Goal: Communication & Community: Answer question/provide support

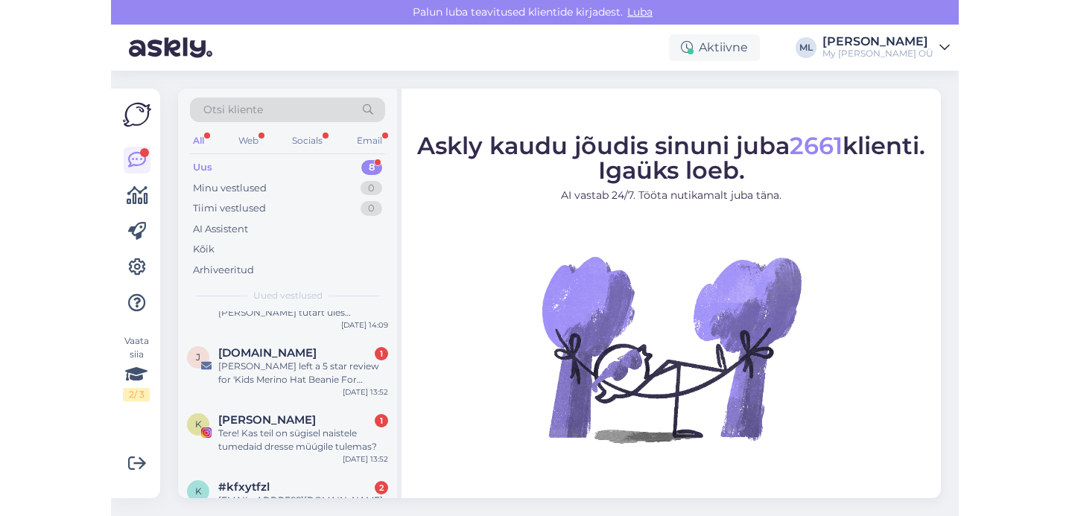
scroll to position [309, 0]
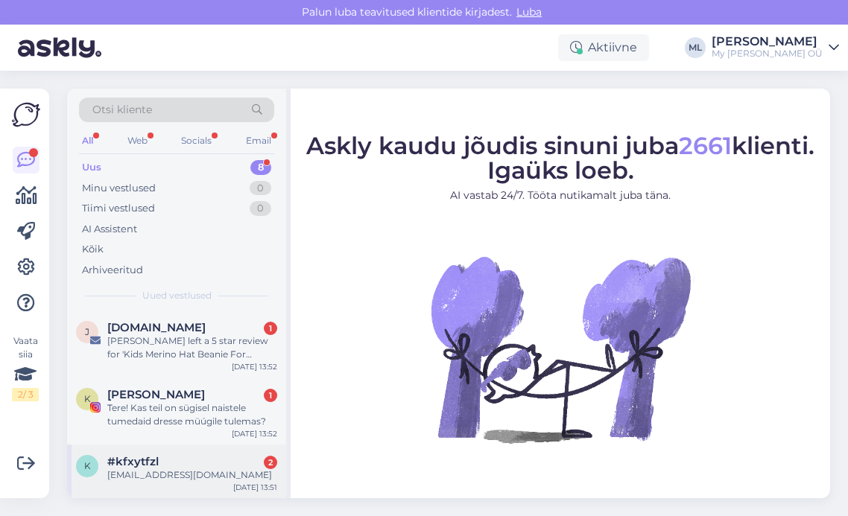
click at [156, 460] on span "#kfxytfzl" at bounding box center [132, 461] width 51 height 13
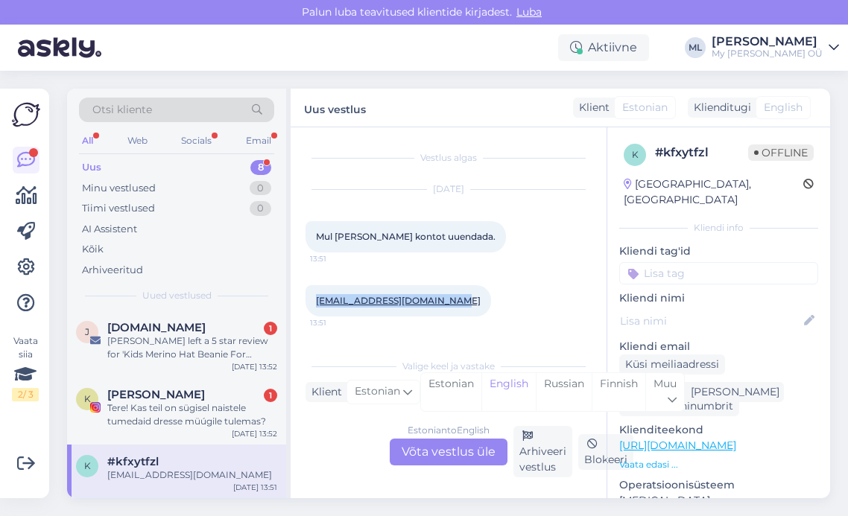
drag, startPoint x: 452, startPoint y: 300, endPoint x: 309, endPoint y: 302, distance: 143.0
click at [309, 302] on div "Kristelkotkas6@hotmail.com 13:51" at bounding box center [397, 300] width 185 height 31
copy link "Kristelkotkas6@hotmail.com"
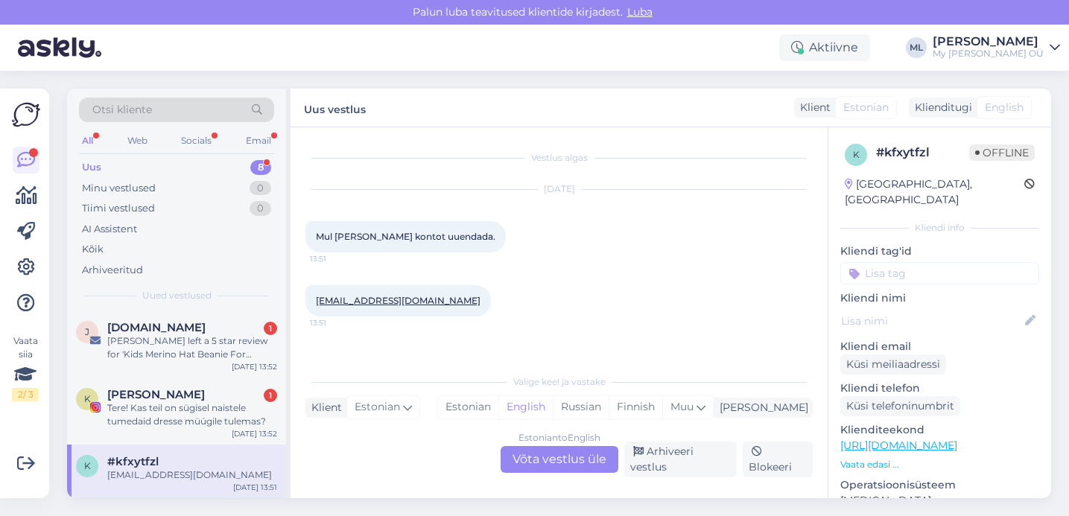
click at [573, 460] on div "Estonian to English Võta vestlus üle" at bounding box center [560, 459] width 118 height 27
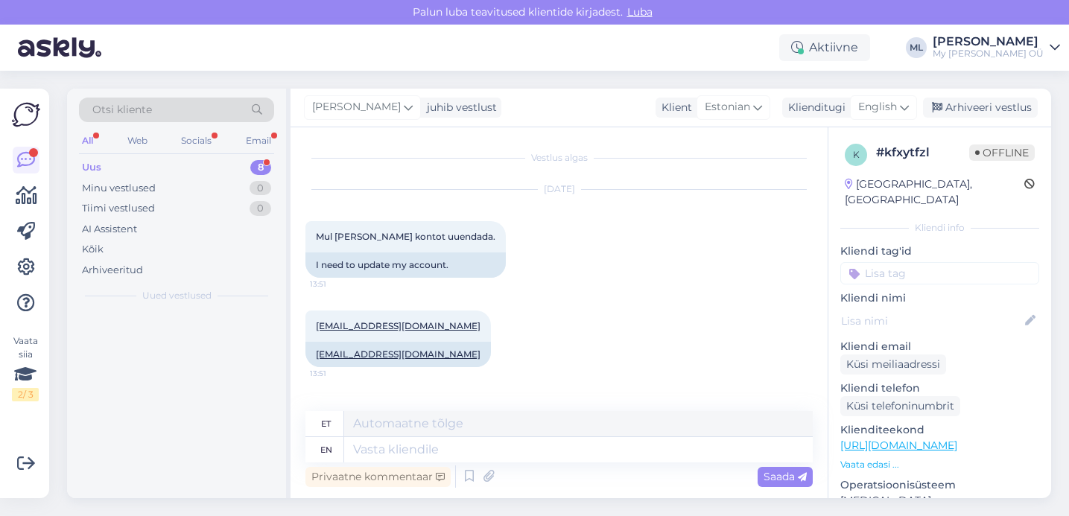
scroll to position [0, 0]
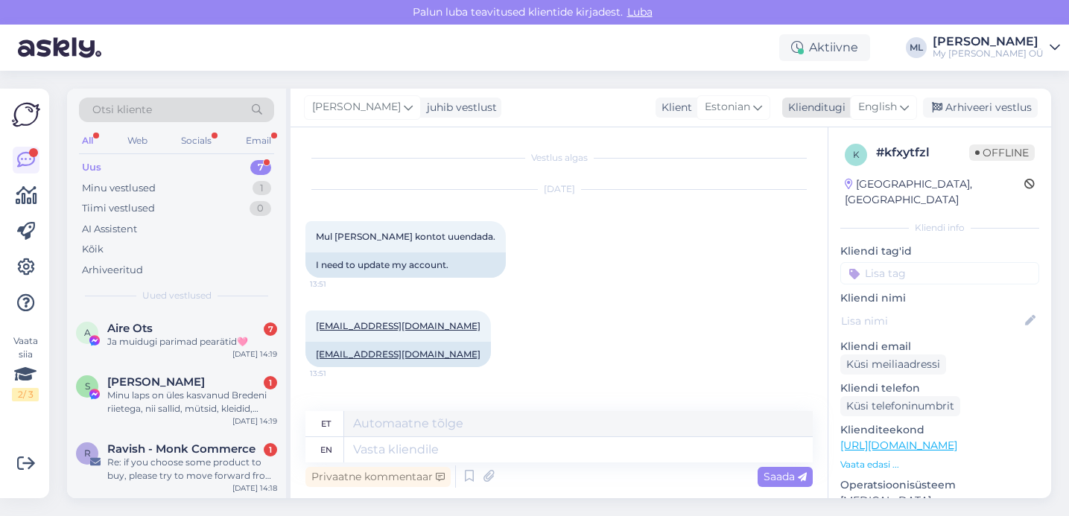
click at [847, 113] on span "English" at bounding box center [877, 107] width 39 height 16
type input "est"
click at [838, 177] on link "Estonian" at bounding box center [850, 174] width 164 height 24
click at [452, 450] on textarea at bounding box center [558, 446] width 507 height 31
paste textarea "Tere! Aitäh kirja eest! Palun vaadake nüüd postkasti, peaksite saama lingi kont…"
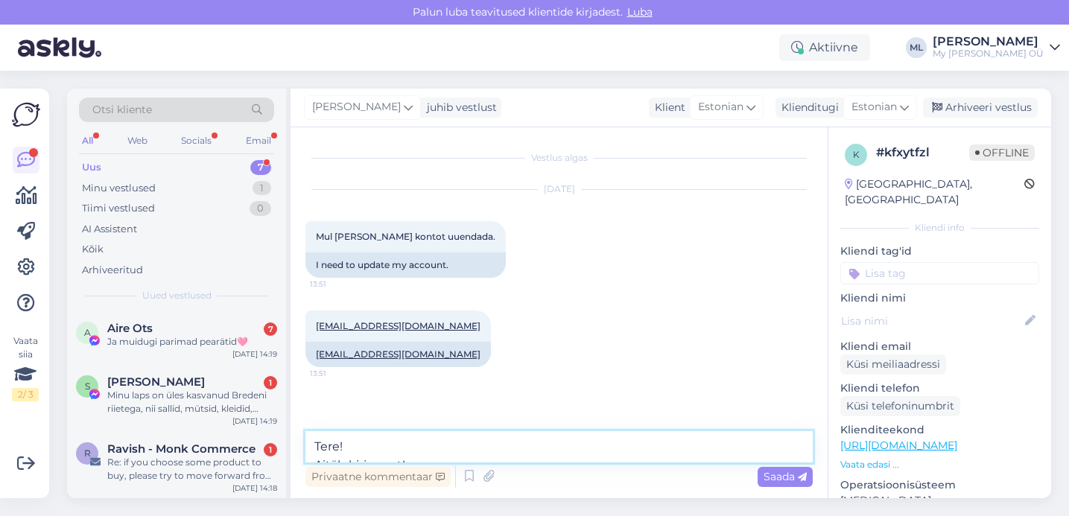
scroll to position [19, 0]
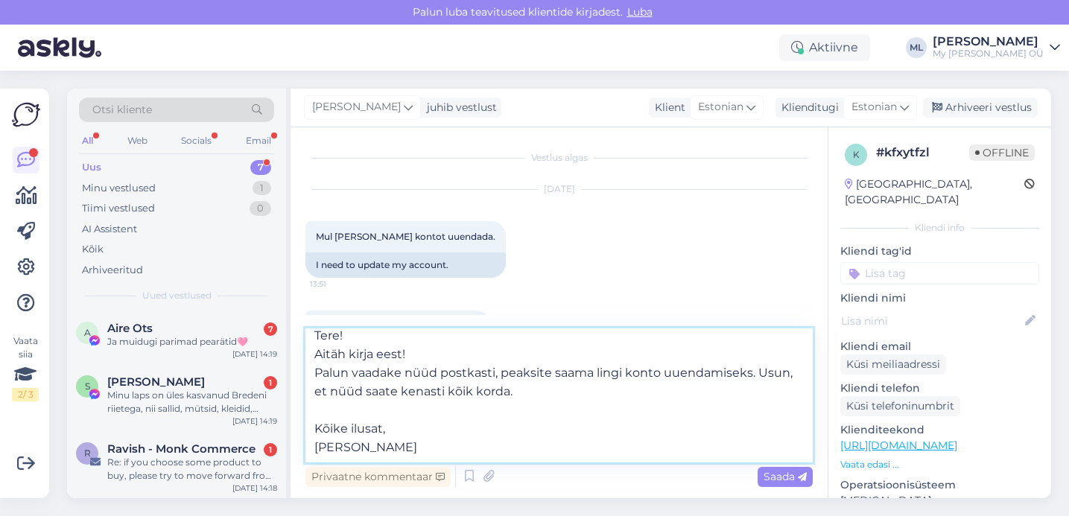
click at [392, 421] on textarea "Tere! Aitäh kirja eest! Palun vaadake nüüd postkasti, peaksite saama lingi kont…" at bounding box center [558, 396] width 507 height 134
type textarea "Tere! Aitäh kirja eest! Palun vaadake nüüd postkasti, peaksite saama lingi kont…"
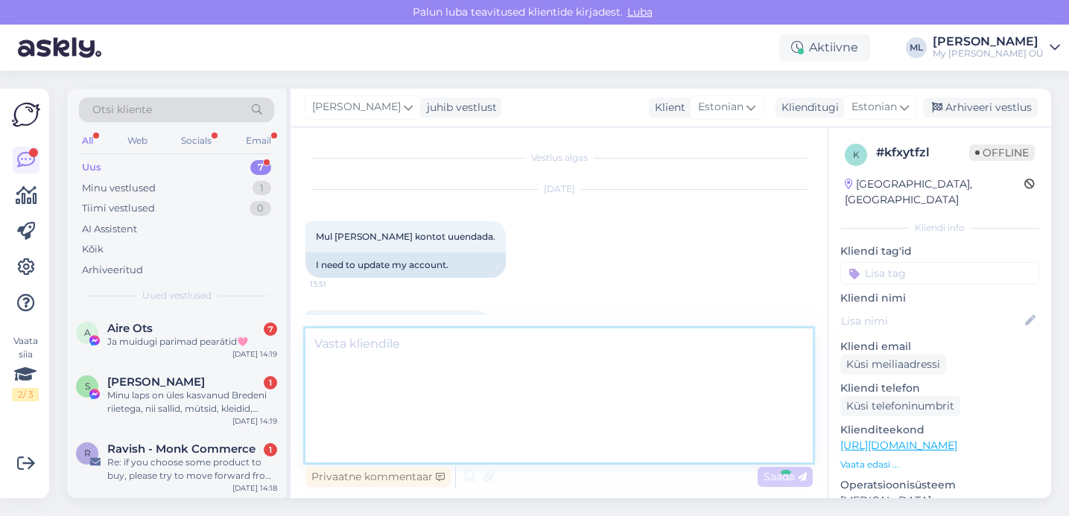
scroll to position [0, 0]
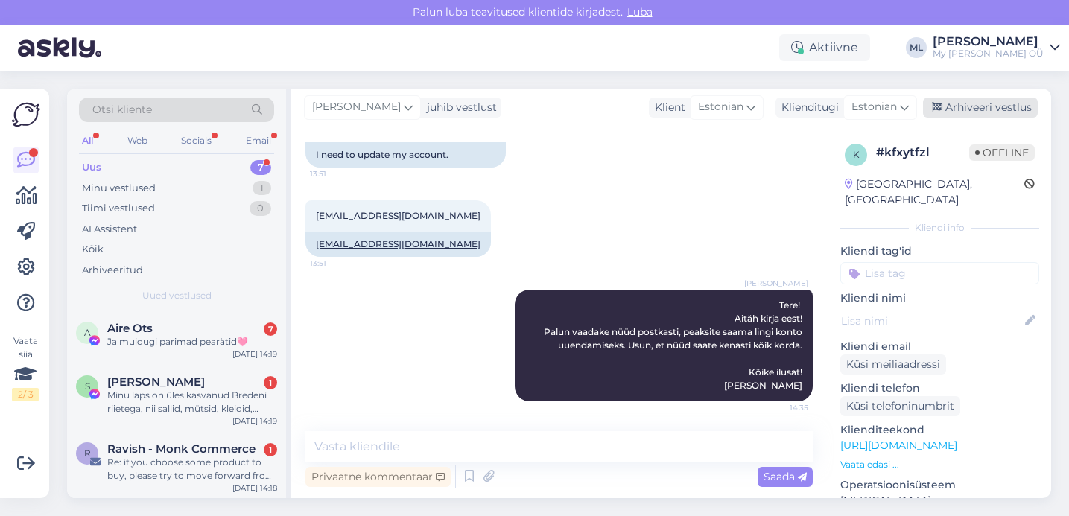
click at [847, 103] on div "Arhiveeri vestlus" at bounding box center [980, 108] width 115 height 20
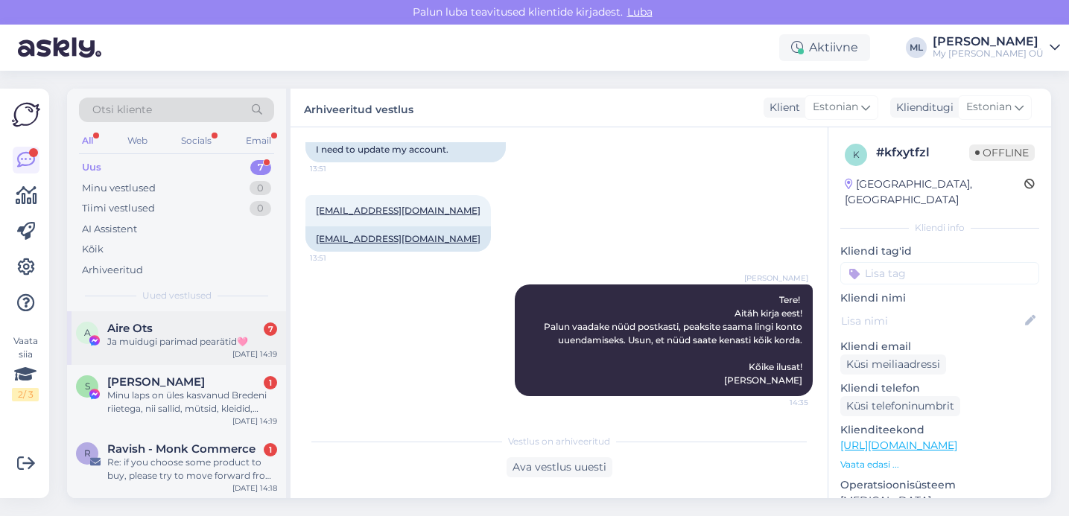
click at [162, 346] on div "Ja muidugi parimad pearätid🩷" at bounding box center [192, 341] width 170 height 13
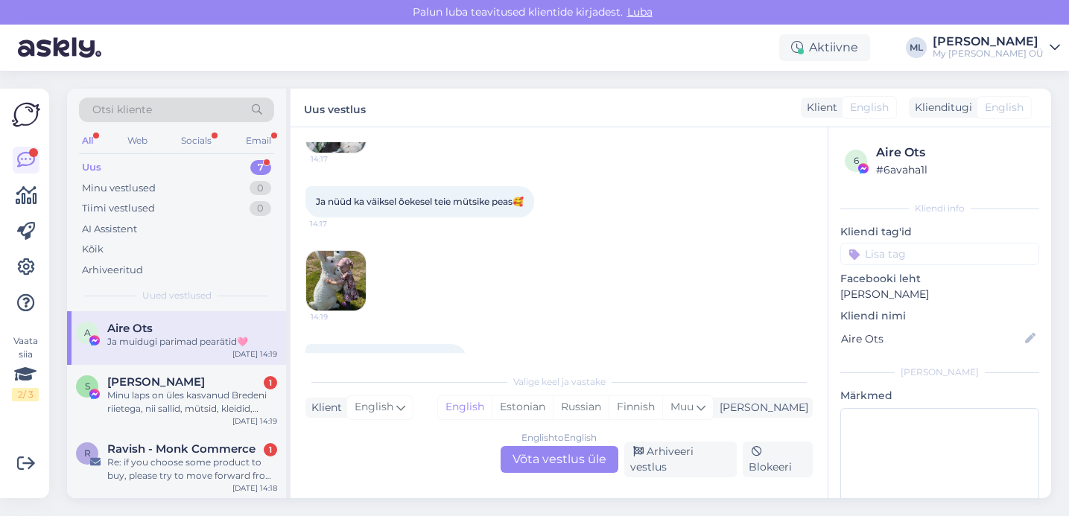
scroll to position [714, 0]
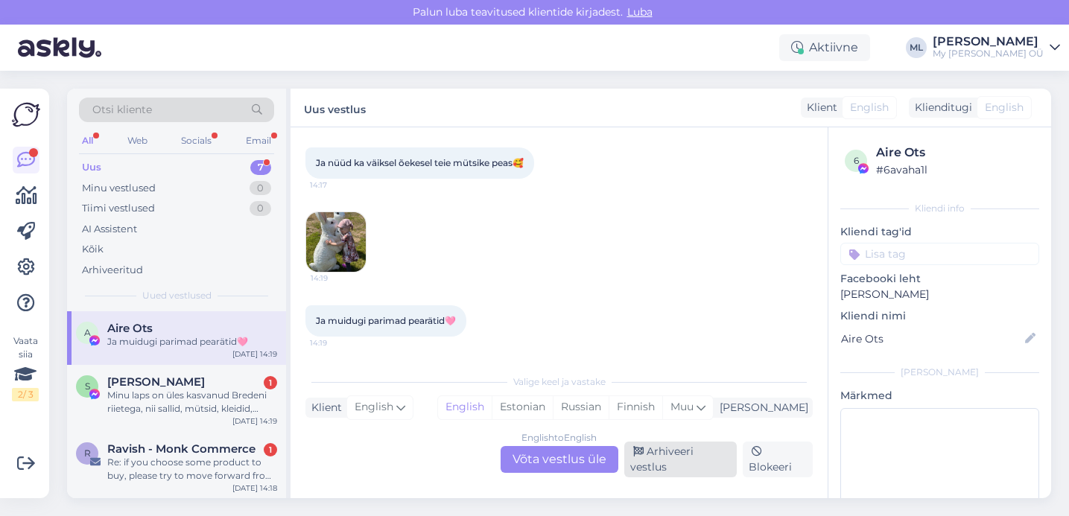
click at [669, 447] on div "Arhiveeri vestlus" at bounding box center [680, 460] width 112 height 36
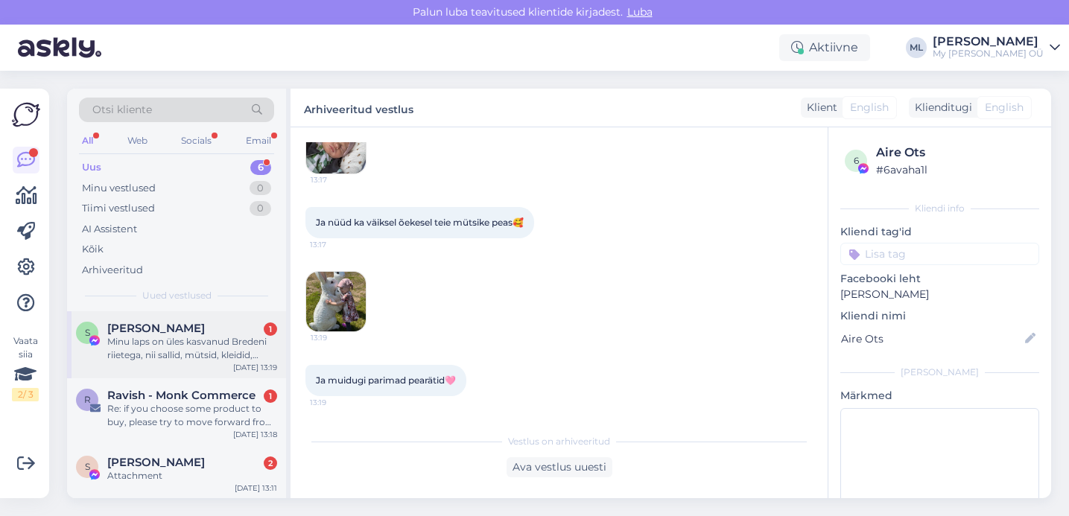
click at [171, 346] on div "Minu laps on üles kasvanud Bredeni riietega, nii sallid, mütsid, kleidid, bodyd…" at bounding box center [192, 348] width 170 height 27
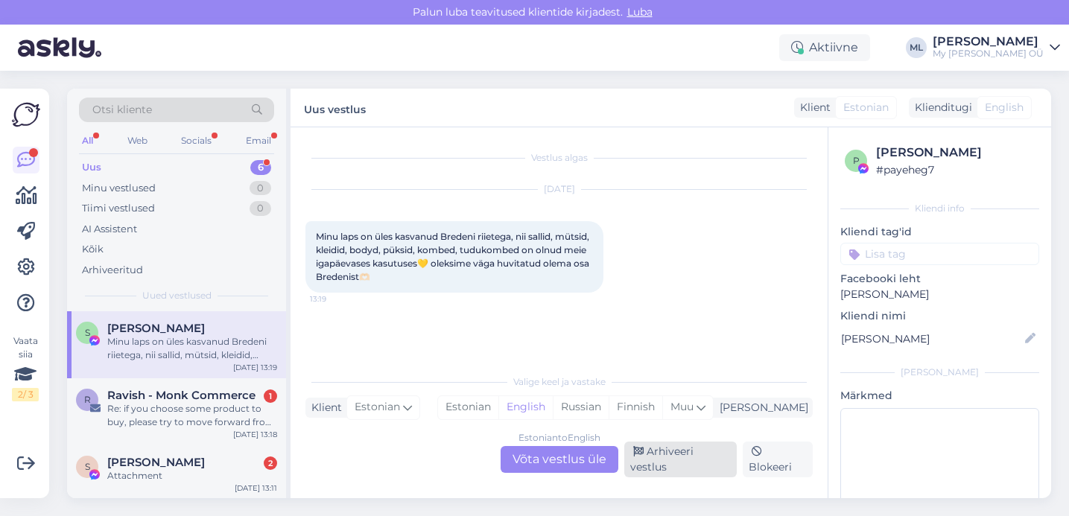
click at [678, 464] on div "Arhiveeri vestlus" at bounding box center [680, 460] width 112 height 36
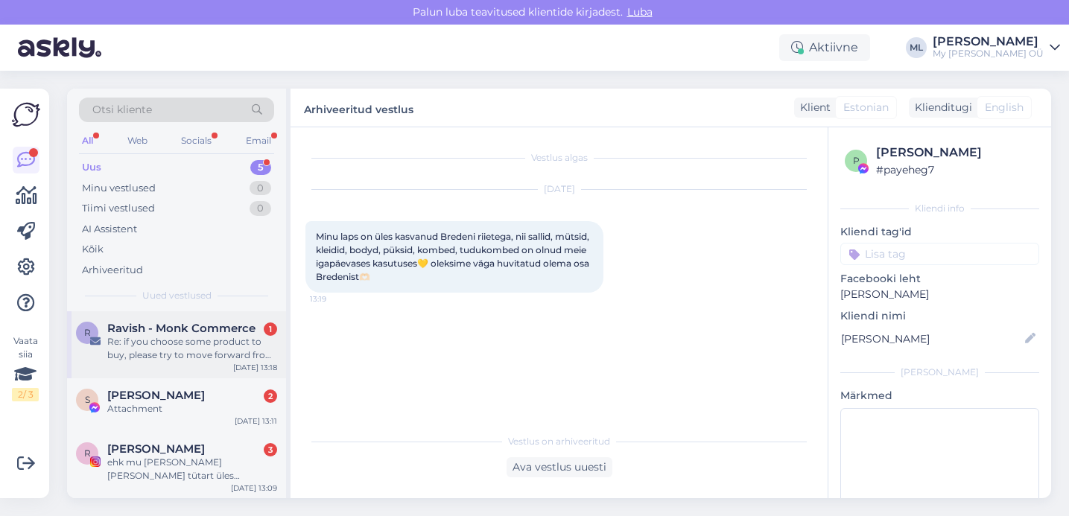
click at [171, 349] on div "Re: if you choose some product to buy, please try to move forward from shopping…" at bounding box center [192, 348] width 170 height 27
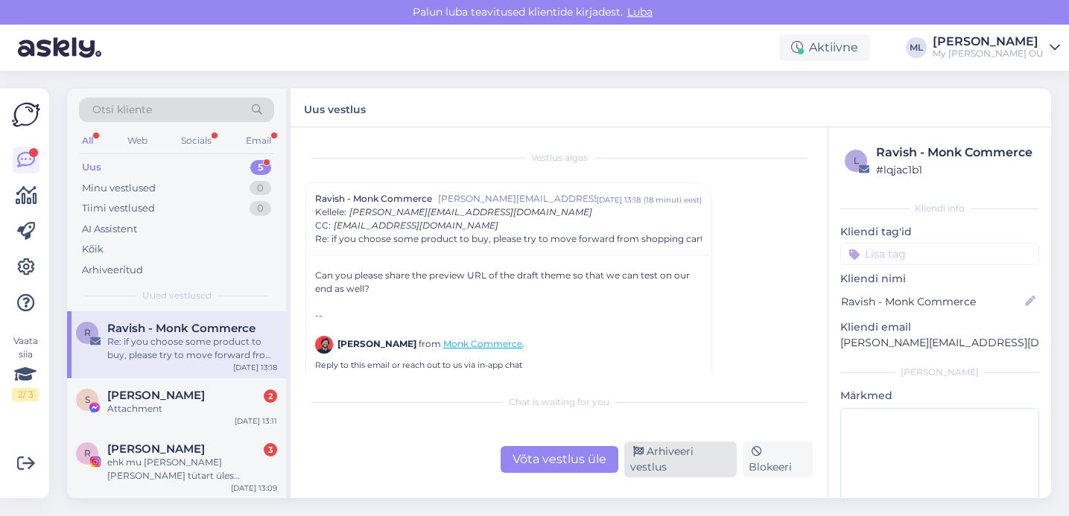
click at [652, 461] on div "Arhiveeri vestlus" at bounding box center [680, 460] width 112 height 36
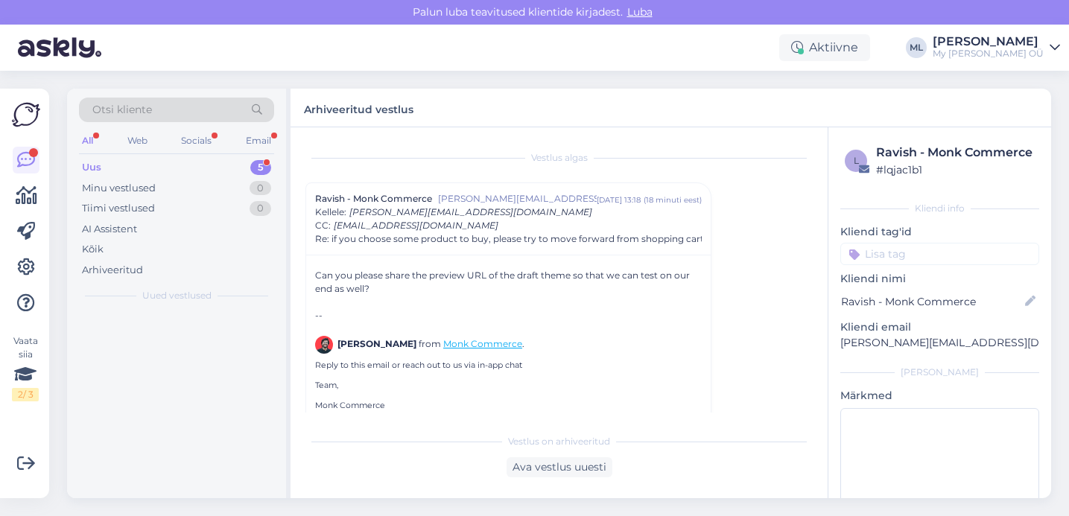
scroll to position [40, 0]
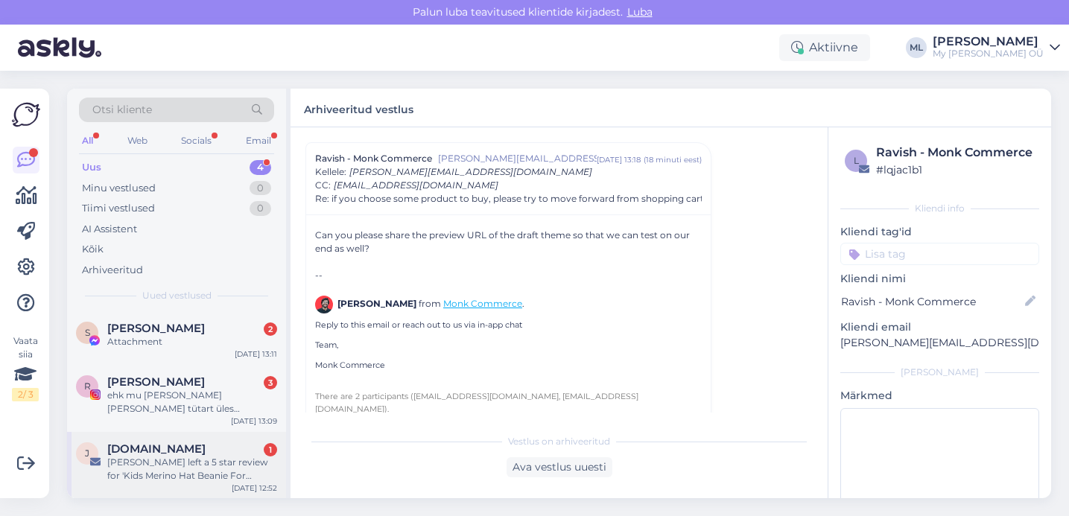
click at [170, 447] on div "Judge.me 1" at bounding box center [192, 448] width 170 height 13
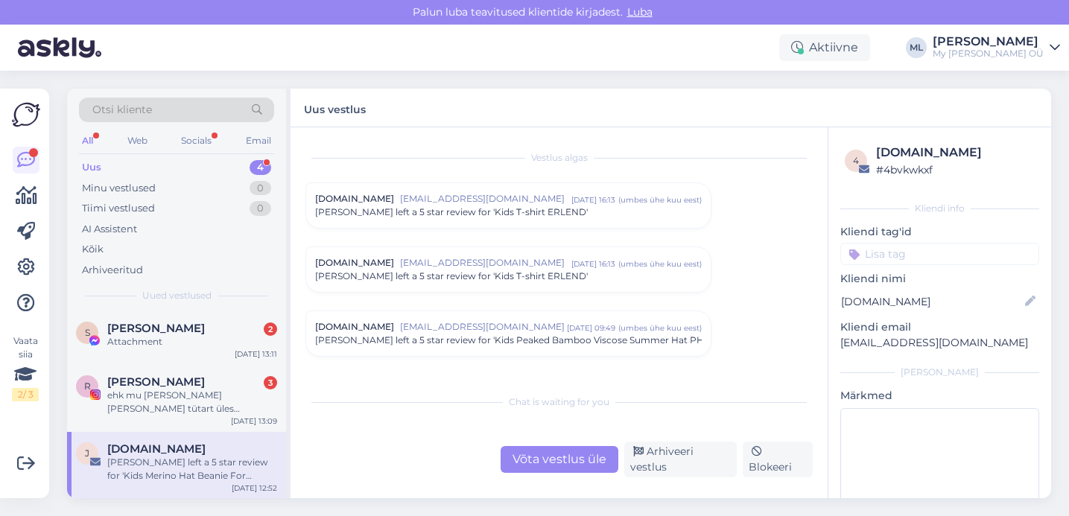
scroll to position [6259, 0]
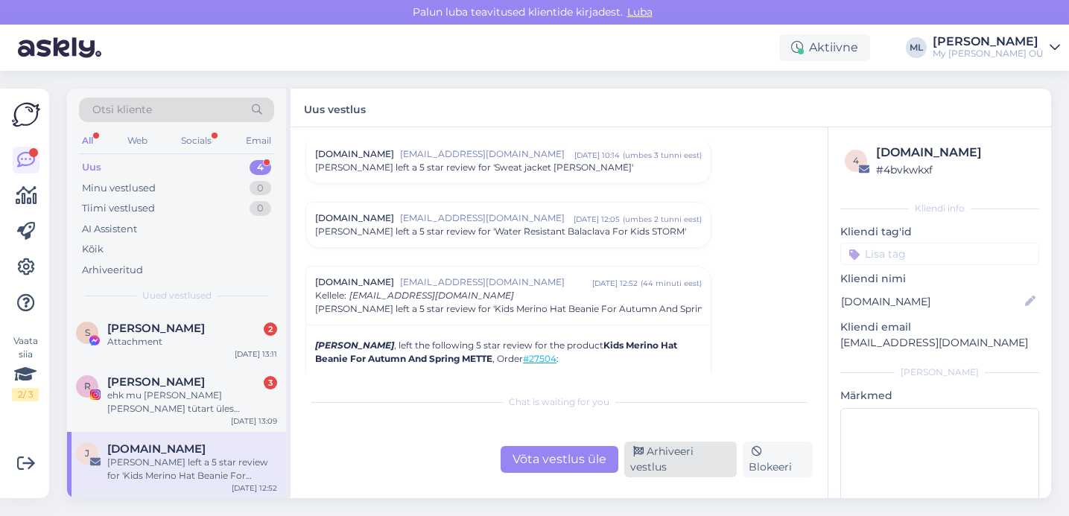
click at [671, 466] on div "Arhiveeri vestlus" at bounding box center [680, 460] width 112 height 36
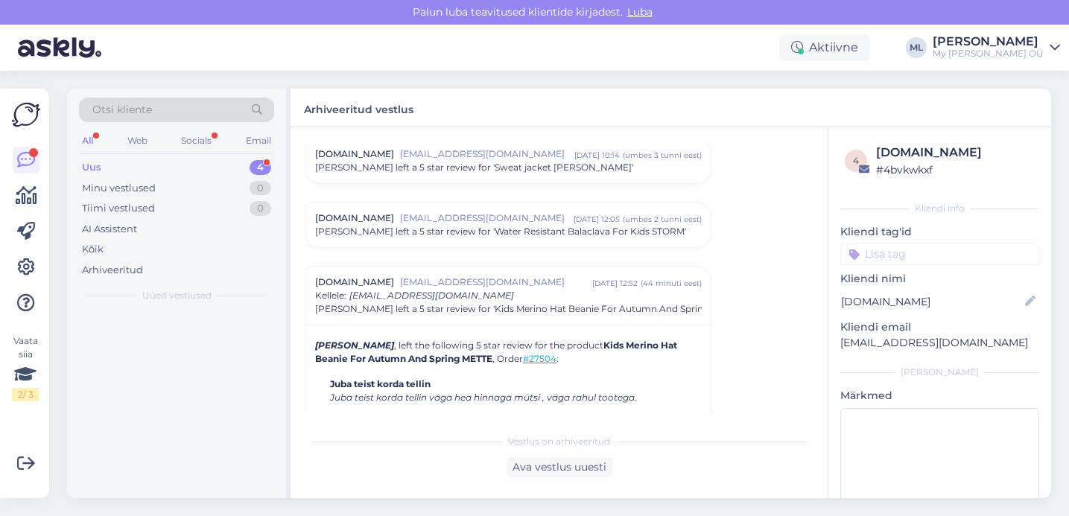
scroll to position [6382, 0]
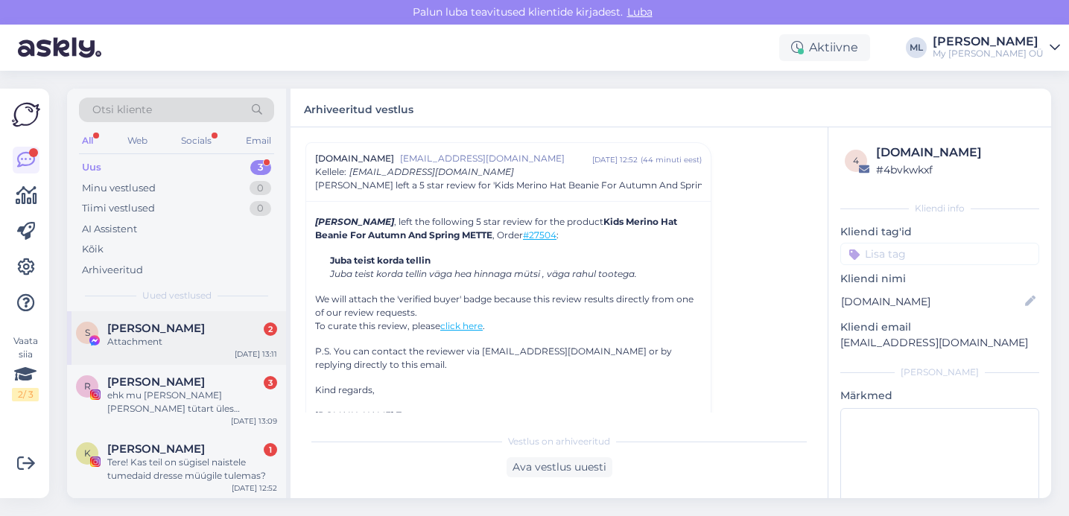
click at [145, 348] on div "Attachment" at bounding box center [192, 341] width 170 height 13
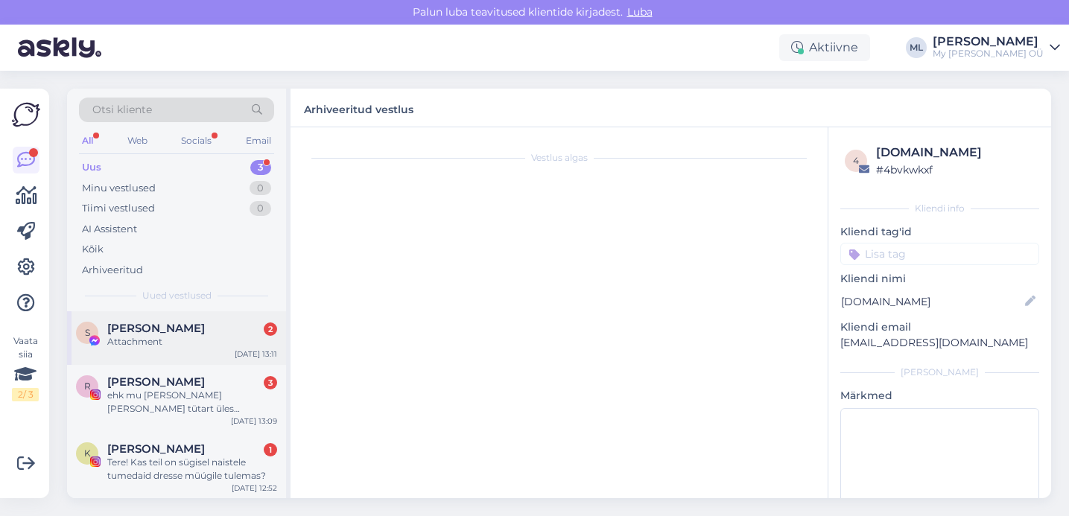
scroll to position [140, 0]
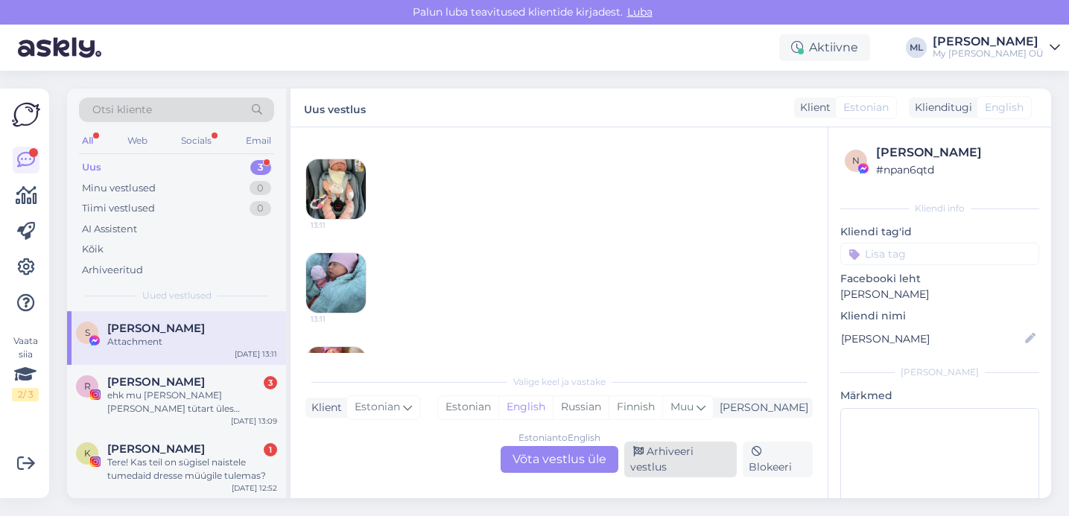
click at [650, 451] on div "Arhiveeri vestlus" at bounding box center [680, 460] width 112 height 36
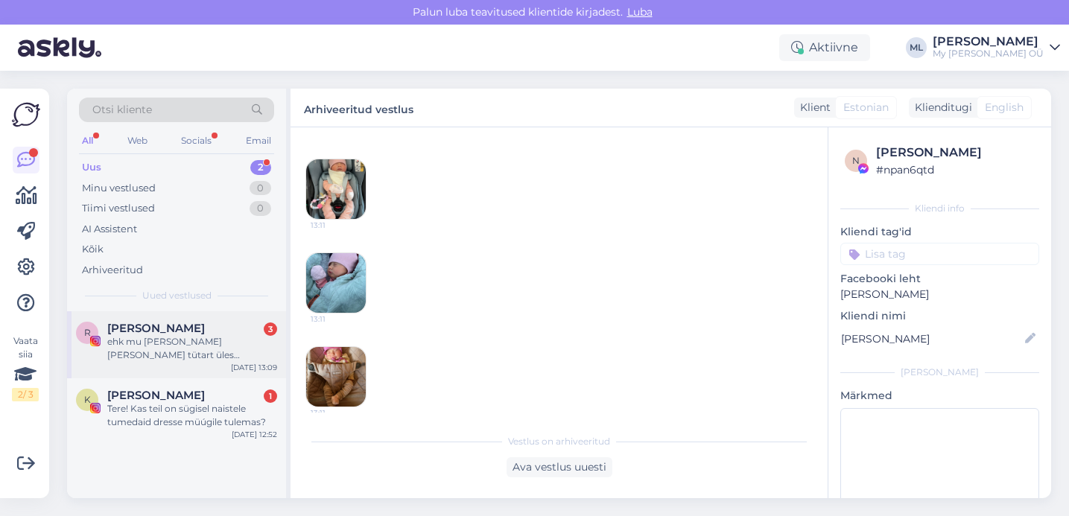
click at [194, 358] on div "ehk mu pere kolm tütart üles kasvanud/kasvavad bredeniga 🙂" at bounding box center [192, 348] width 170 height 27
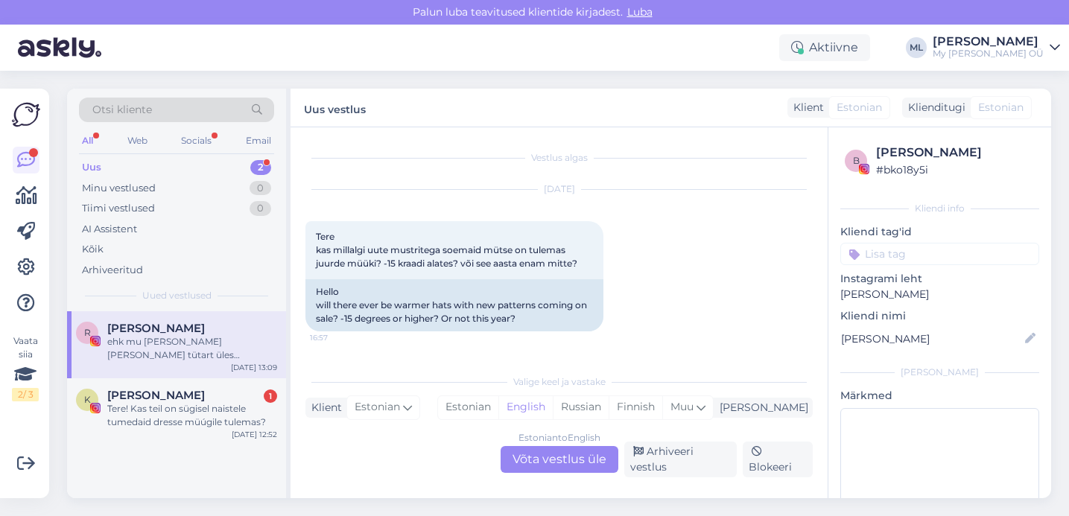
scroll to position [1862, 0]
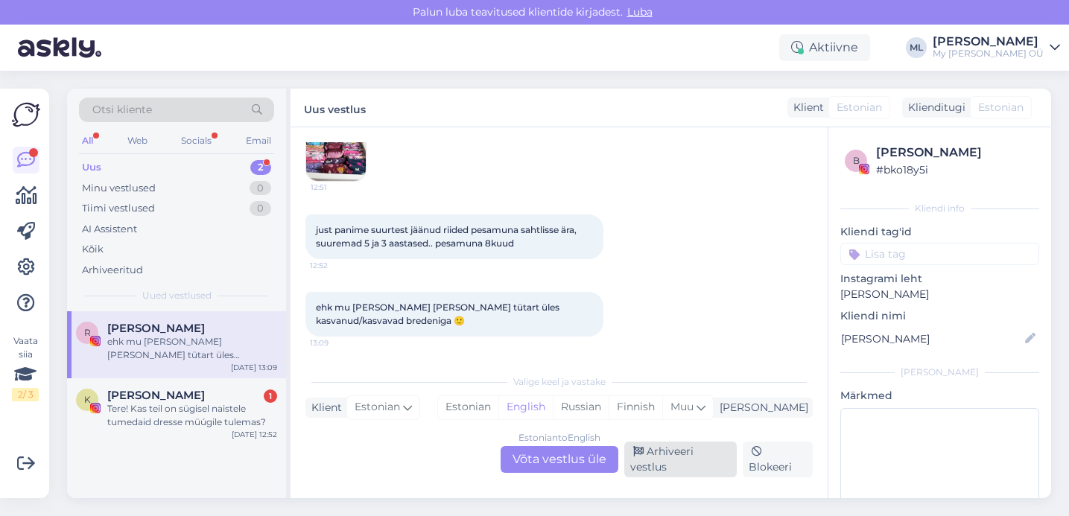
click at [667, 469] on div "Arhiveeri vestlus" at bounding box center [680, 460] width 112 height 36
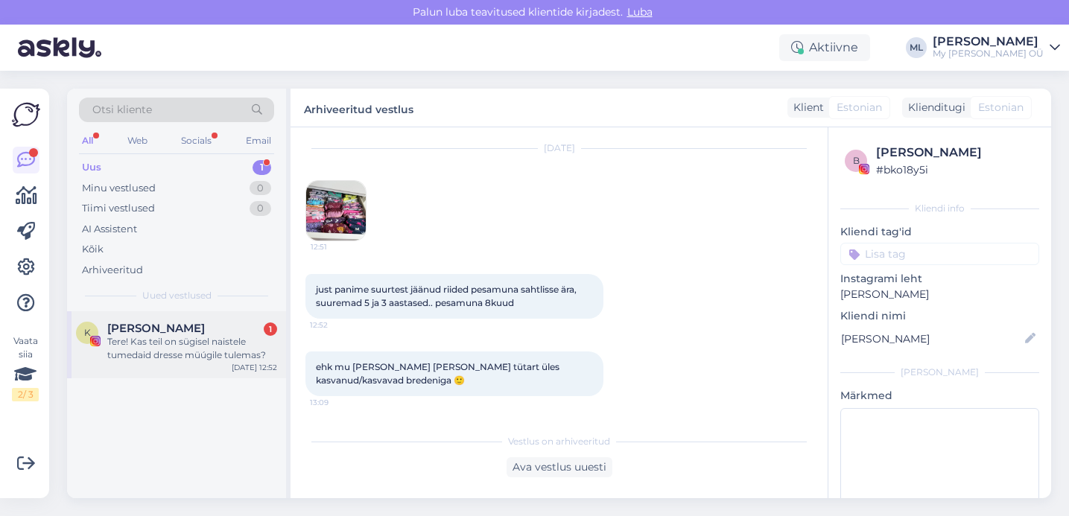
click at [154, 355] on div "Tere! Kas teil on sügisel naistele tumedaid dresse müúgile tulemas?" at bounding box center [192, 348] width 170 height 27
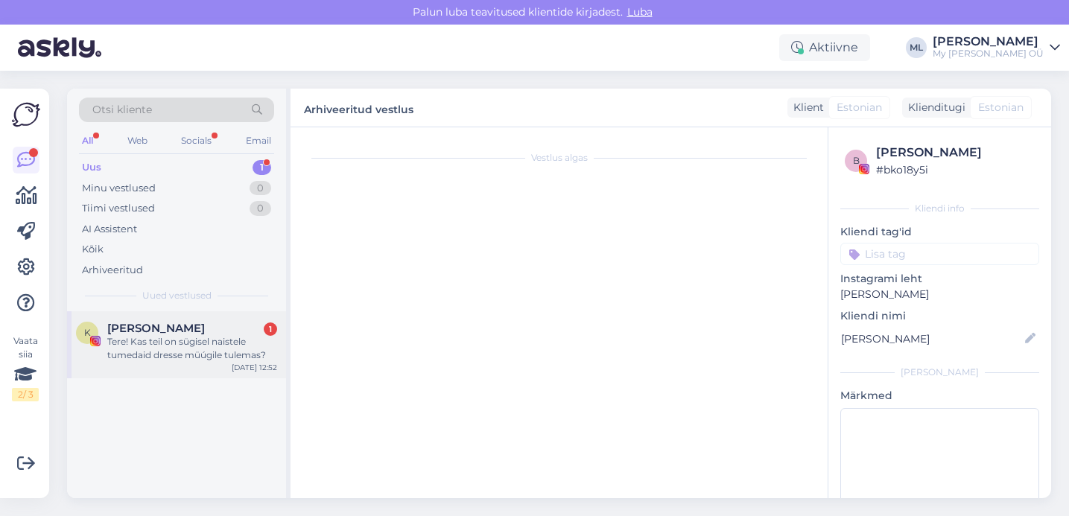
scroll to position [734, 0]
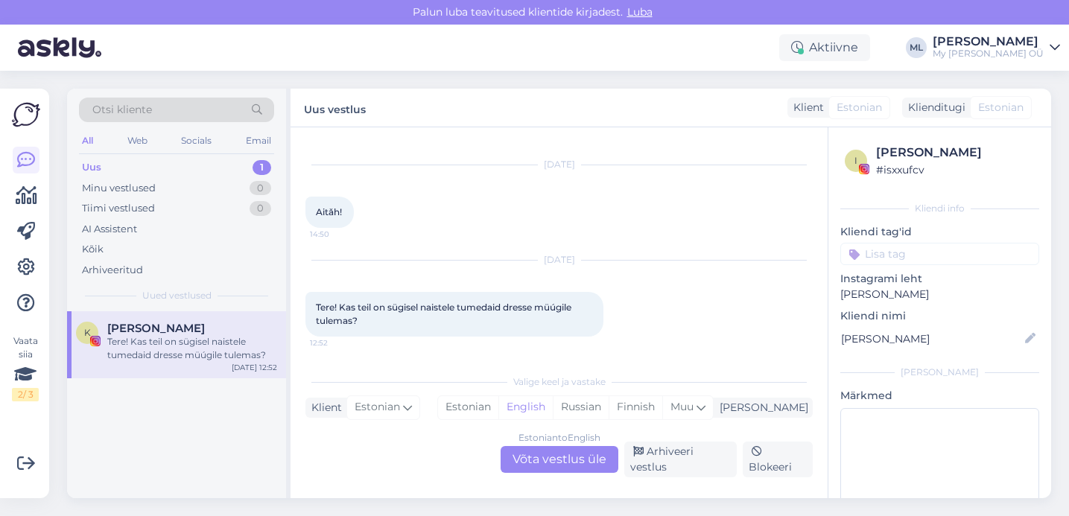
click at [572, 462] on div "Estonian to English Võta vestlus üle" at bounding box center [560, 459] width 118 height 27
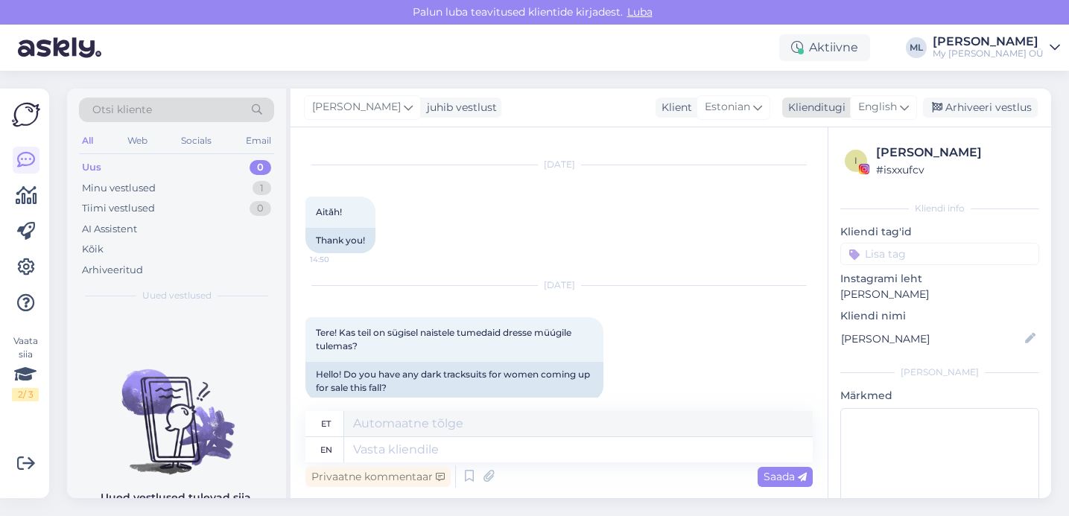
click at [847, 102] on span "English" at bounding box center [877, 107] width 39 height 16
type input "est"
click at [812, 180] on link "Estonian" at bounding box center [850, 174] width 164 height 24
click at [543, 442] on textarea at bounding box center [558, 446] width 507 height 31
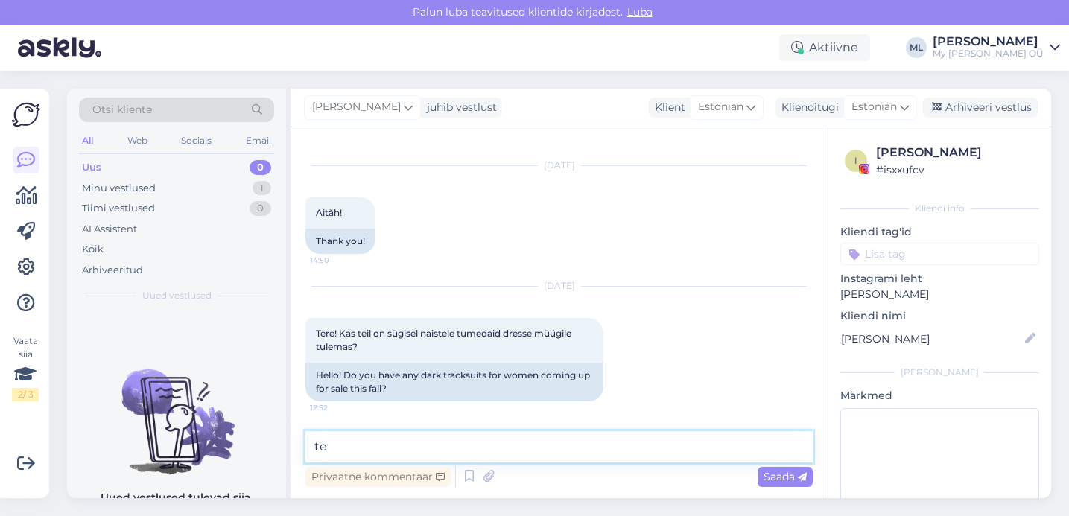
type textarea "t"
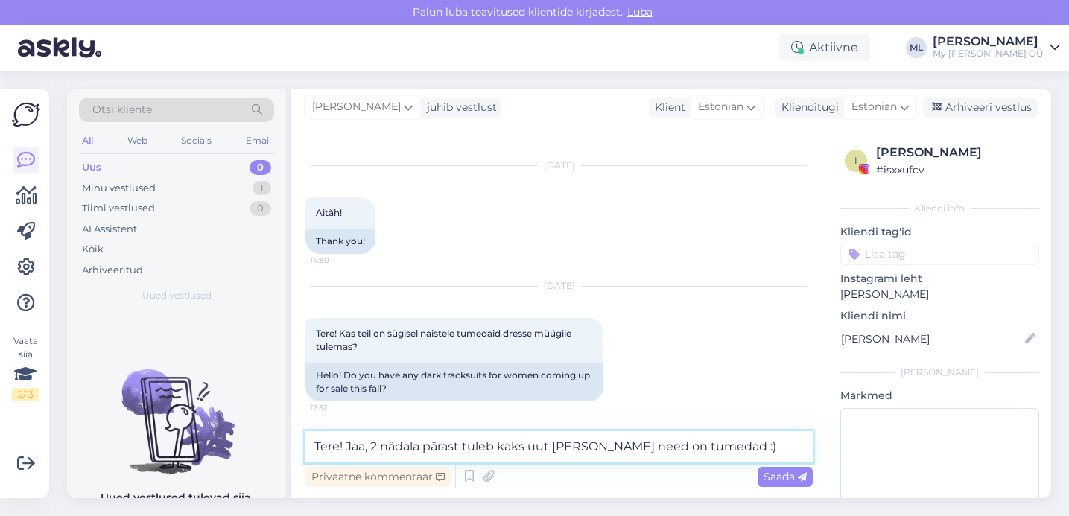
type textarea "Tere! Jaa, 2 nädala pärast tuleb kaks uut tooni ja need on tumedad :)"
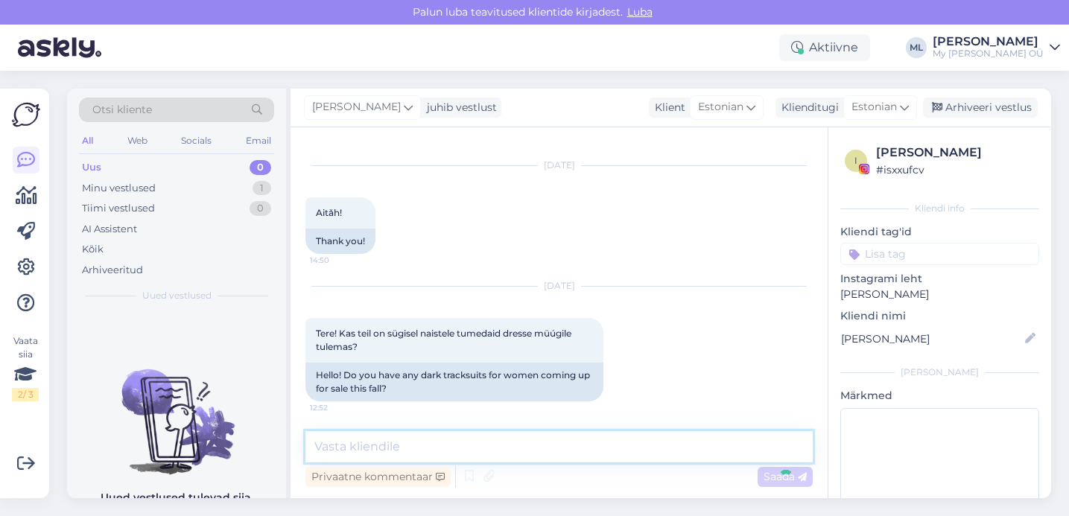
scroll to position [1007, 0]
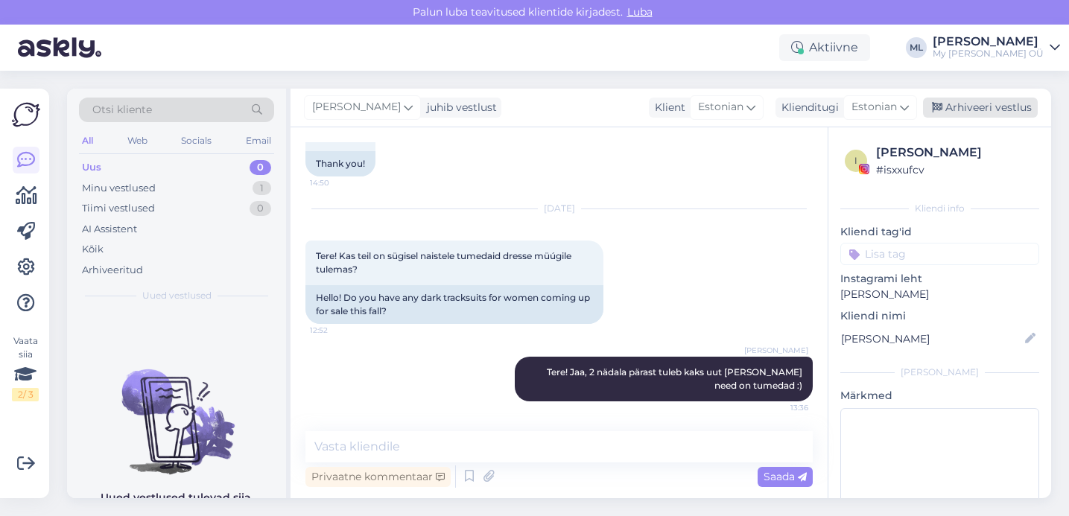
click at [847, 109] on div "Arhiveeri vestlus" at bounding box center [980, 108] width 115 height 20
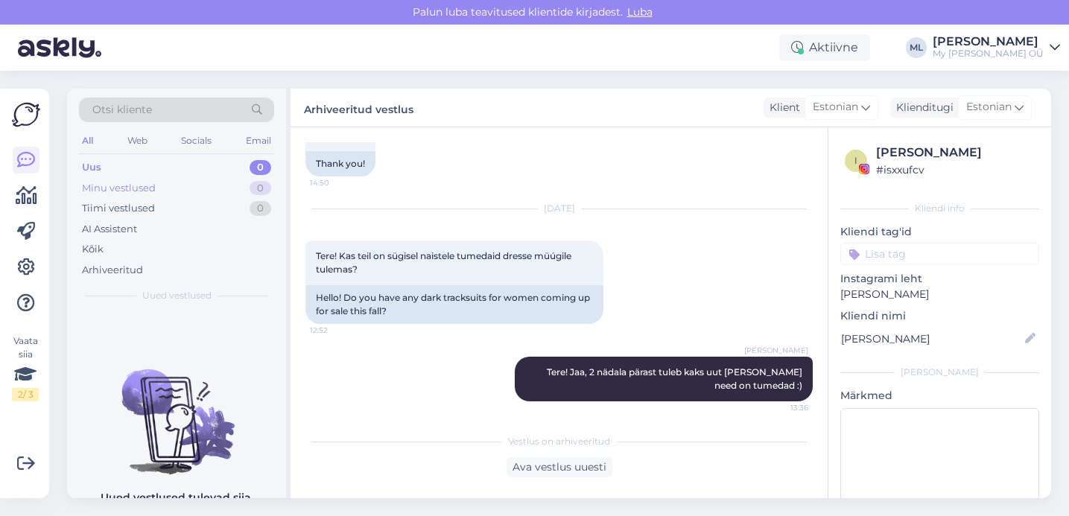
click at [170, 197] on div "Minu vestlused 0" at bounding box center [176, 188] width 195 height 21
click at [96, 169] on div "Uus" at bounding box center [91, 167] width 19 height 15
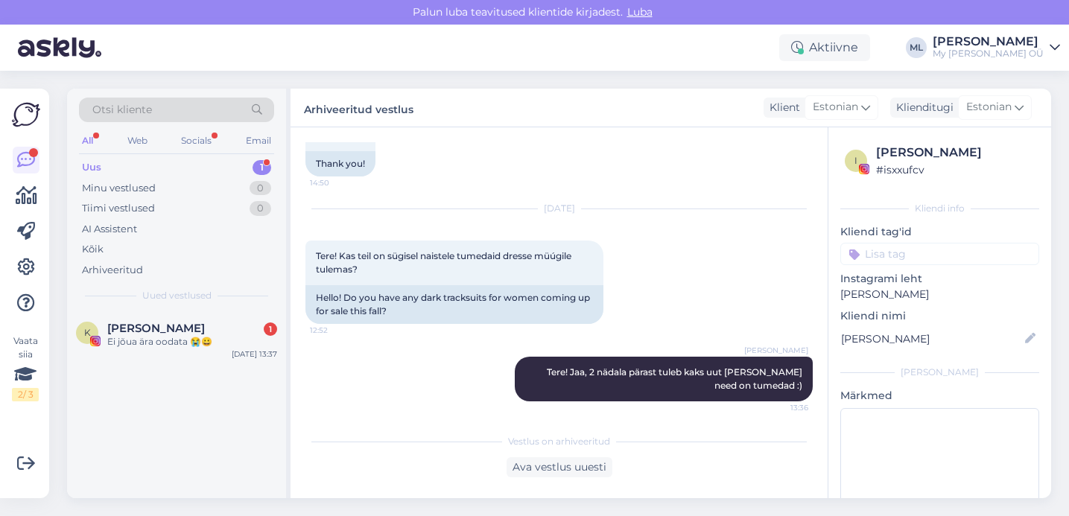
scroll to position [1076, 0]
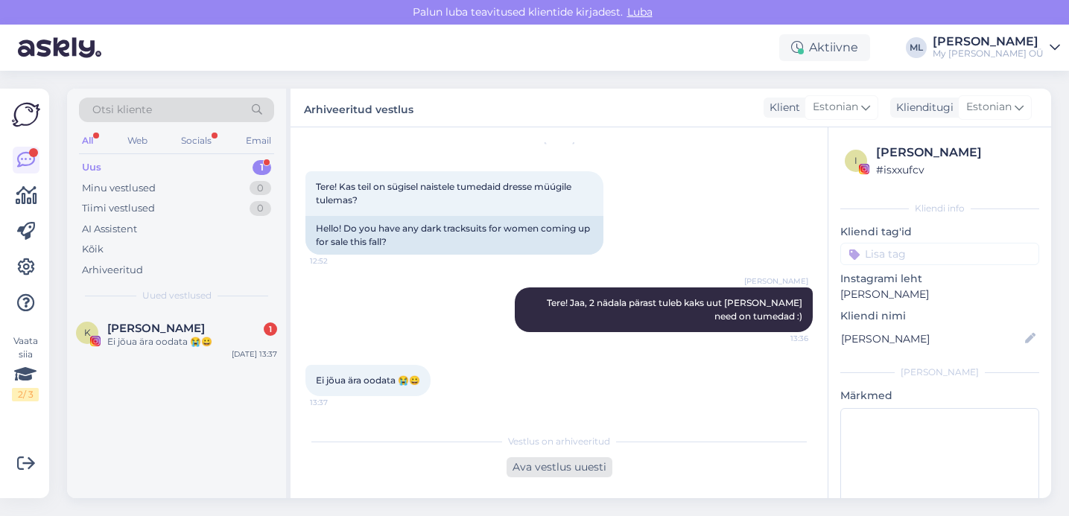
click at [581, 475] on div "Ava vestlus uuesti" at bounding box center [560, 467] width 106 height 20
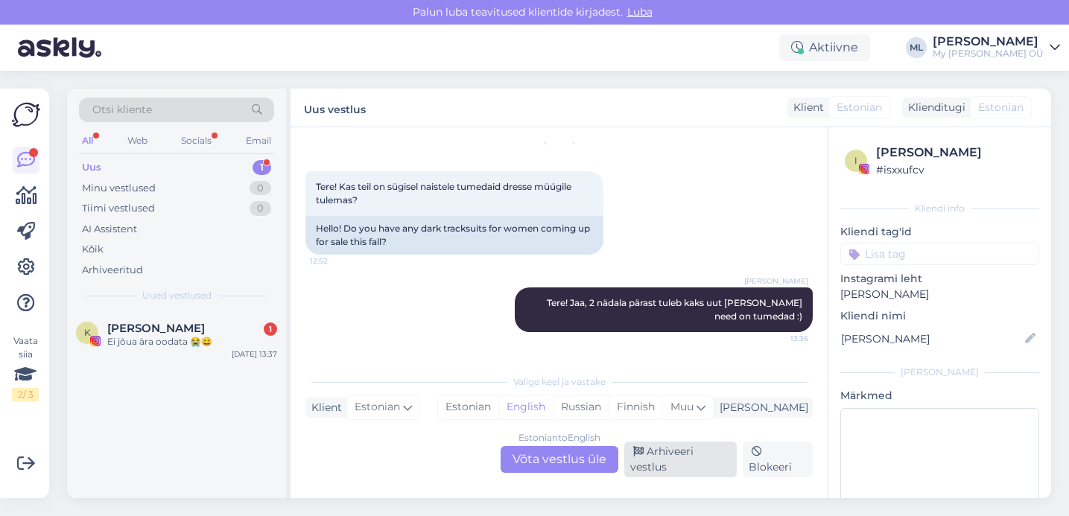
click at [663, 459] on div "Arhiveeri vestlus" at bounding box center [680, 460] width 112 height 36
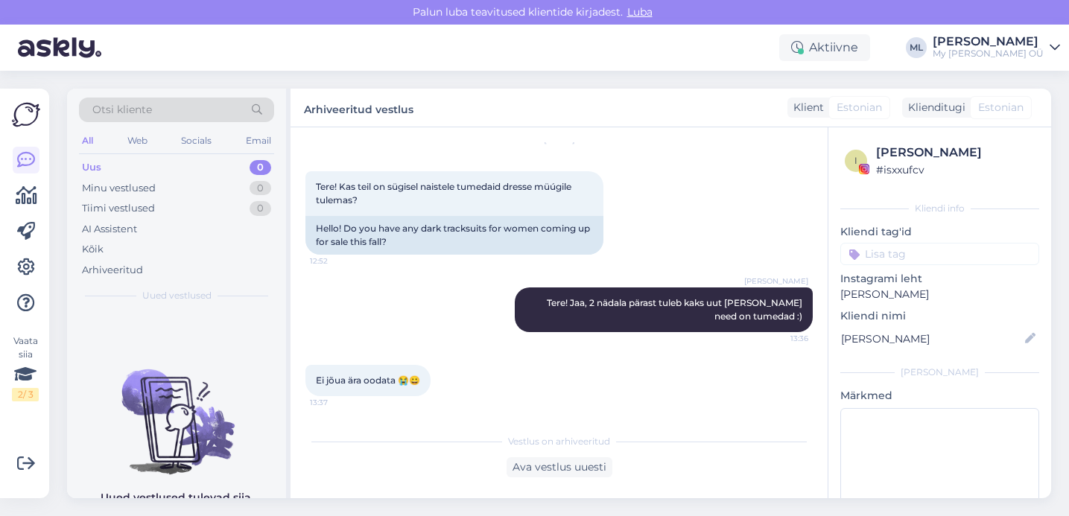
click at [362, 380] on span "Ei jõua ära oodata 😭😀" at bounding box center [368, 380] width 104 height 11
click at [100, 174] on div "Uus 0" at bounding box center [176, 167] width 195 height 21
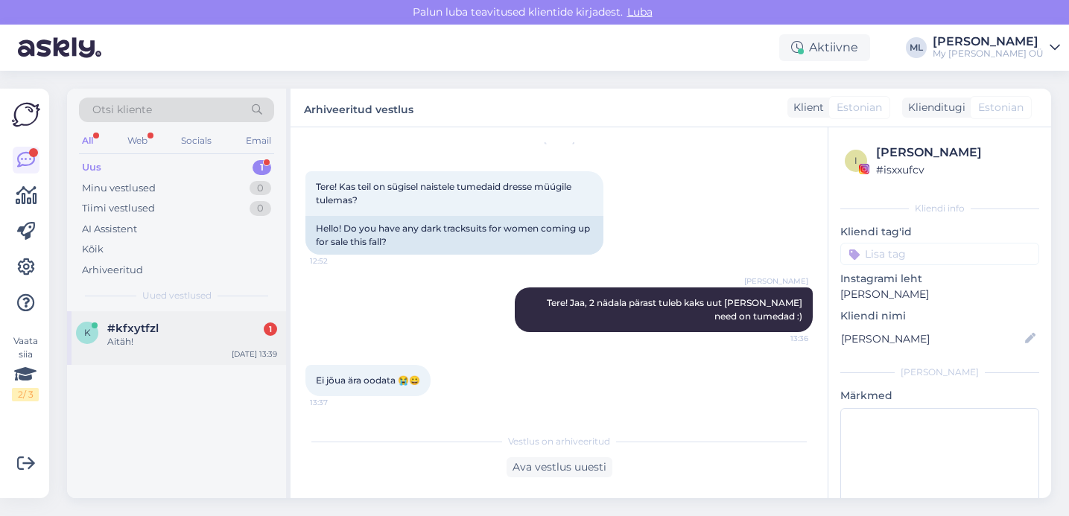
click at [161, 326] on div "#kfxytfzl 1" at bounding box center [192, 328] width 170 height 13
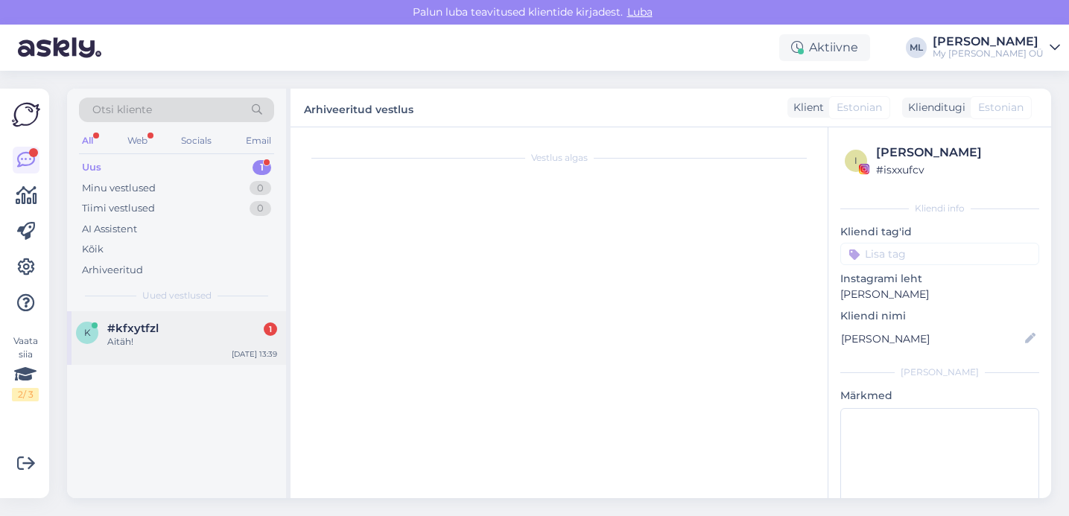
scroll to position [239, 0]
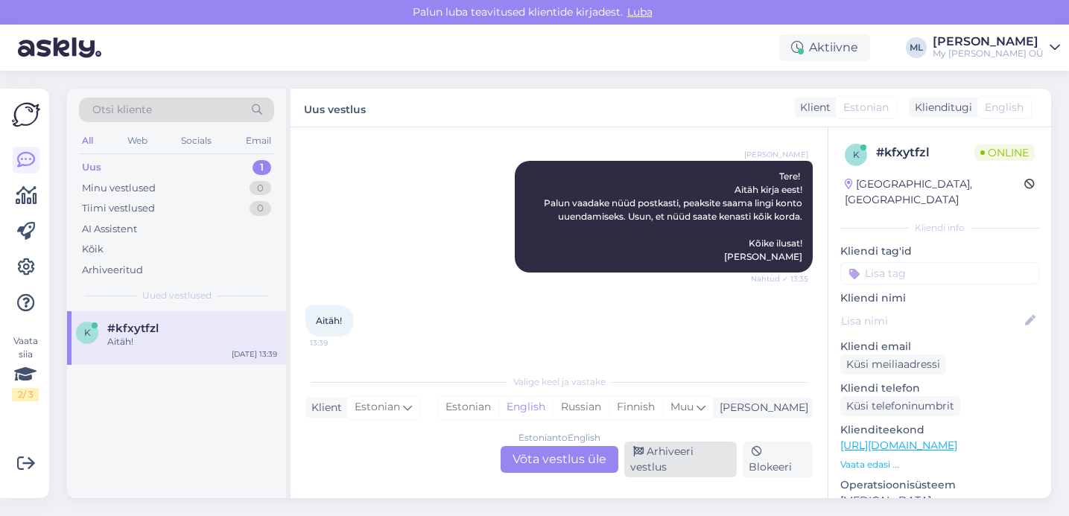
click at [699, 463] on div "Arhiveeri vestlus" at bounding box center [680, 460] width 112 height 36
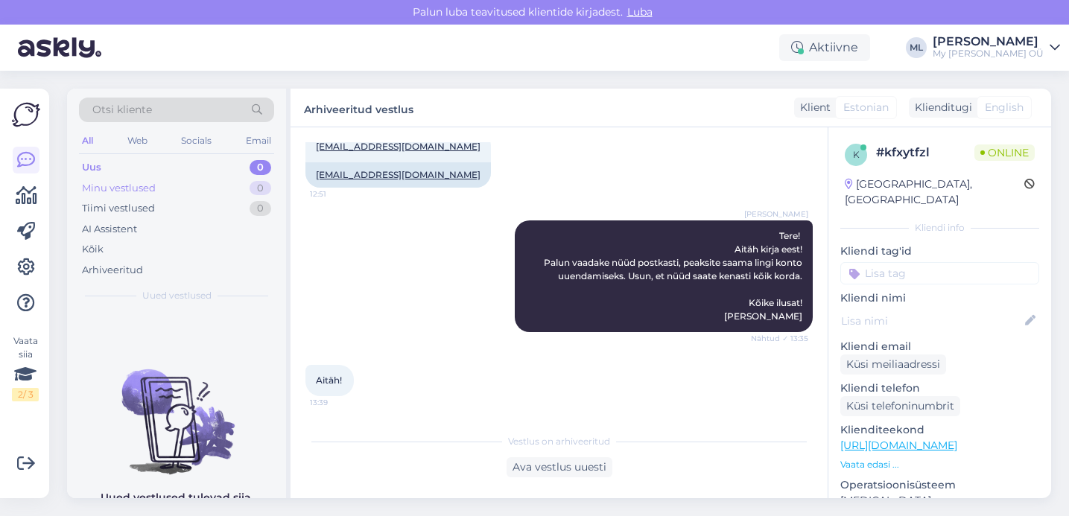
click at [171, 183] on div "Minu vestlused 0" at bounding box center [176, 188] width 195 height 21
click at [145, 155] on div "Otsi kliente All Web Socials Email Uus 0 Minu vestlused 0 Tiimi vestlused 0 AI …" at bounding box center [176, 200] width 219 height 223
click at [136, 174] on div "Uus 0" at bounding box center [176, 167] width 195 height 21
